Goal: Information Seeking & Learning: Understand process/instructions

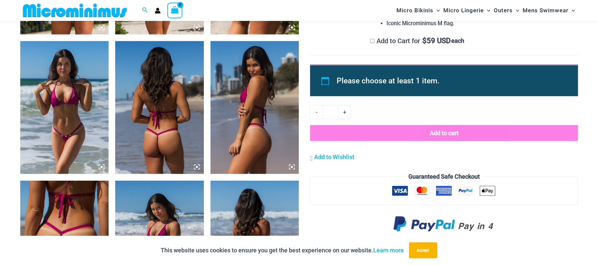
scroll to position [570, 0]
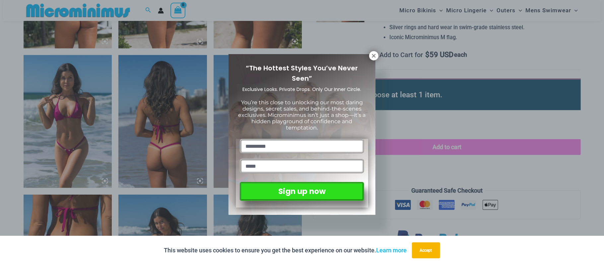
click at [380, 56] on div "“The Hottest Styles You’ve Never Seen” Exclusive Looks. Private Drops. Only Our…" at bounding box center [302, 132] width 604 height 265
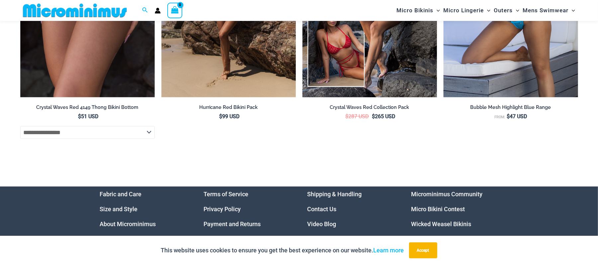
scroll to position [2537, 0]
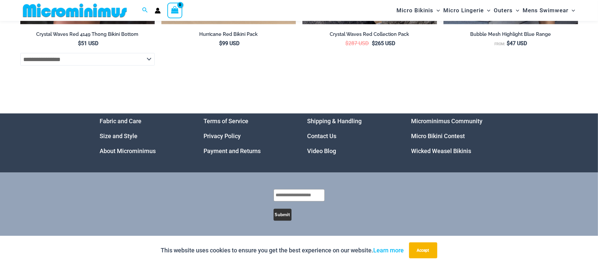
click at [120, 119] on link "Fabric and Care" at bounding box center [121, 121] width 42 height 7
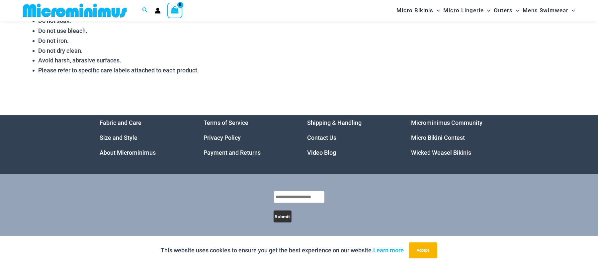
scroll to position [245, 0]
